Goal: Transaction & Acquisition: Download file/media

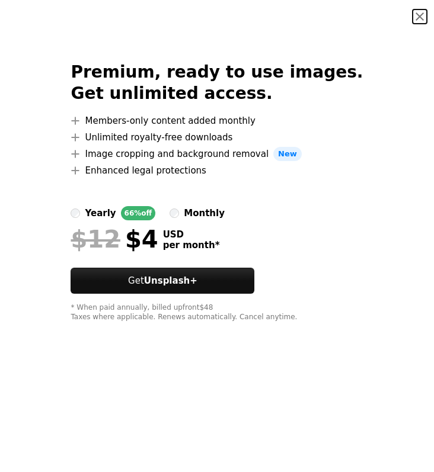
click at [413, 17] on button "An X shape" at bounding box center [419, 16] width 14 height 14
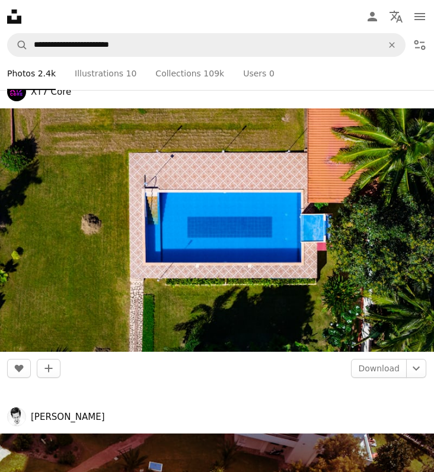
scroll to position [995, 0]
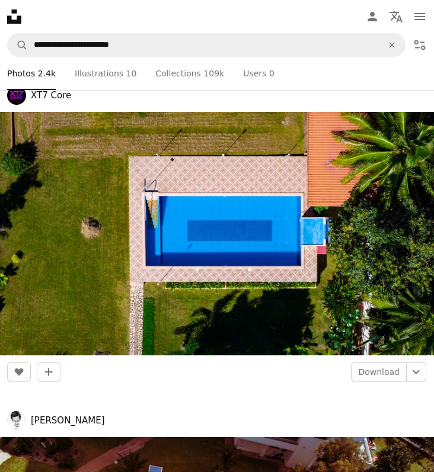
click at [162, 350] on img at bounding box center [217, 234] width 434 height 244
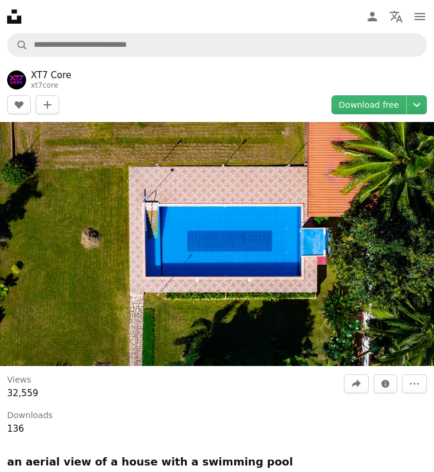
click at [168, 306] on img at bounding box center [217, 244] width 434 height 244
click at [229, 88] on header "XT7 Core xt7core A heart A plus sign Edit image Plus sign for Unsplash+ Downloa…" at bounding box center [217, 92] width 434 height 60
click at [197, 88] on header "XT7 Core xt7core A heart A plus sign Edit image Plus sign for Unsplash+ Downloa…" at bounding box center [217, 92] width 434 height 60
